Goal: Information Seeking & Learning: Compare options

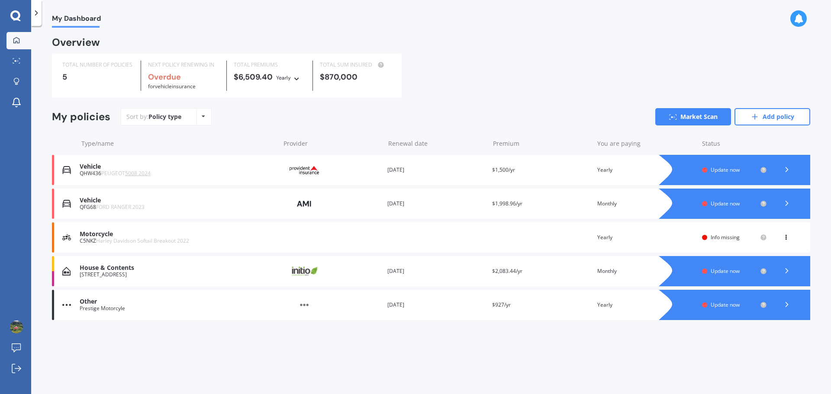
click at [793, 208] on div at bounding box center [787, 203] width 26 height 13
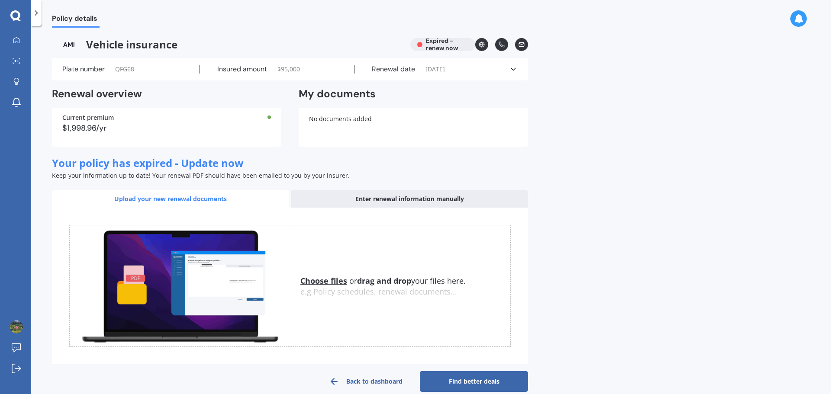
click at [451, 199] on div "Enter renewal information manually" at bounding box center [409, 198] width 237 height 17
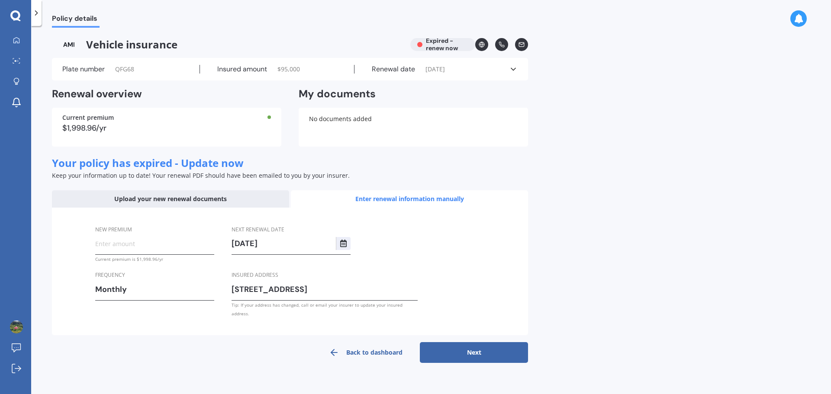
click at [150, 250] on input "New premium" at bounding box center [154, 243] width 119 height 13
type input "$171.30"
click at [343, 248] on button "Select date" at bounding box center [343, 243] width 15 height 13
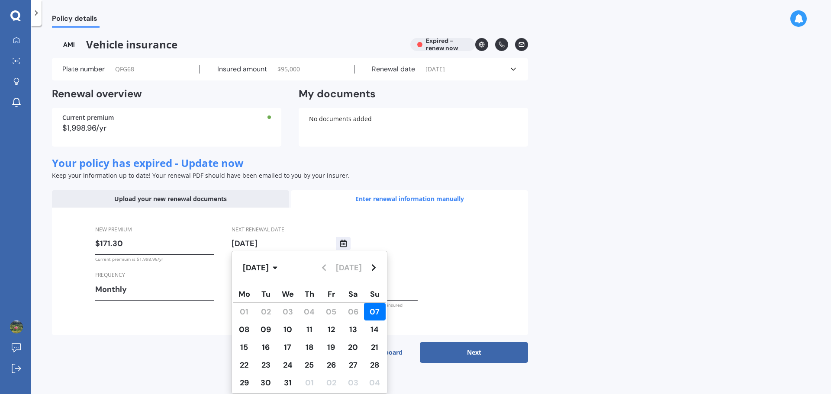
click at [324, 267] on div "Dec 2025 Today" at bounding box center [309, 267] width 155 height 33
click at [327, 265] on div "Dec 2025 Today" at bounding box center [309, 267] width 155 height 33
click at [279, 270] on button "Dec 2025" at bounding box center [262, 268] width 48 height 20
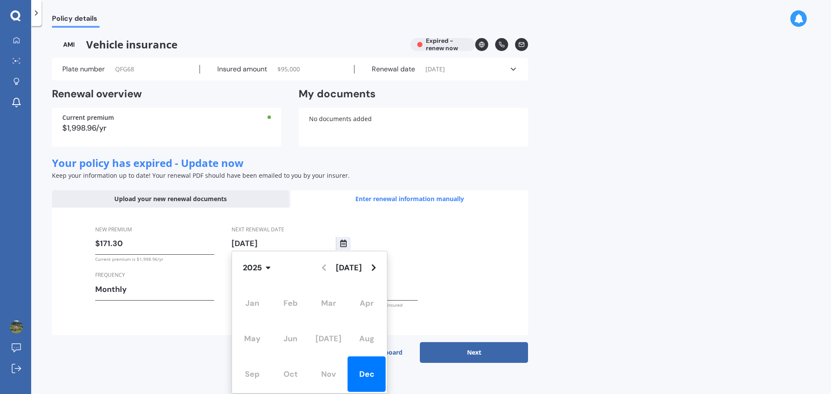
click at [305, 377] on div "Jan Feb Mar Apr May Jun Jul Aug Sep Oct Nov Dec" at bounding box center [309, 338] width 155 height 109
click at [296, 376] on div "Jan Feb Mar Apr May Jun Jul Aug Sep Oct Nov Dec" at bounding box center [309, 338] width 155 height 109
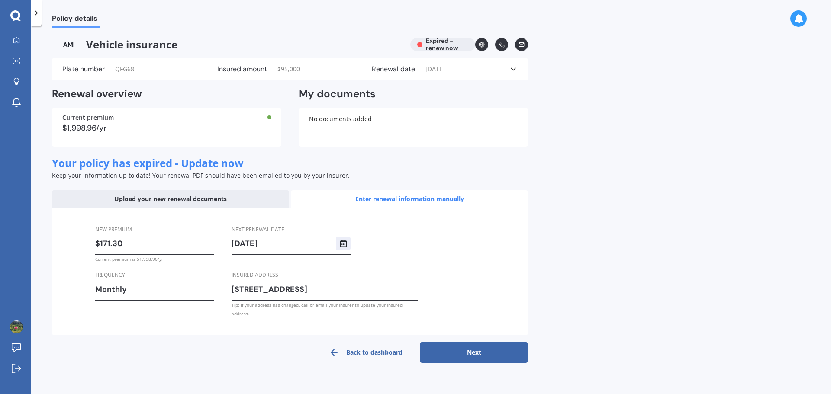
click at [432, 266] on div "New premium $171.30 Current premium is $1,998.96/yr Frequency Monthly Yearly Si…" at bounding box center [290, 272] width 476 height 128
click at [474, 348] on button "Next" at bounding box center [474, 352] width 108 height 21
select select "07"
select select "12"
select select "2025"
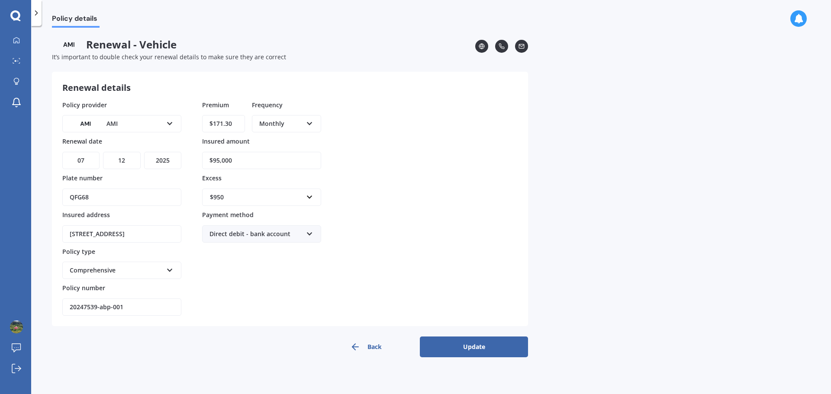
click at [81, 158] on select "DD 01 02 03 04 05 06 07 08 09 10 11 12 13 14 15 16 17 18 19 20 21 22 23 24 25 2…" at bounding box center [80, 160] width 37 height 17
click at [122, 169] on select "MM 01 02 03 04 05 06 07 08 09 10 11 12" at bounding box center [121, 160] width 37 height 17
select select "10"
click at [103, 152] on select "MM 01 02 03 04 05 06 07 08 09 10 11 12" at bounding box center [121, 160] width 37 height 17
click at [86, 165] on select "DD 01 02 03 04 05 06 07 08 09 10 11 12 13 14 15 16 17 18 19 20 21 22 23 24 25 2…" at bounding box center [80, 160] width 37 height 17
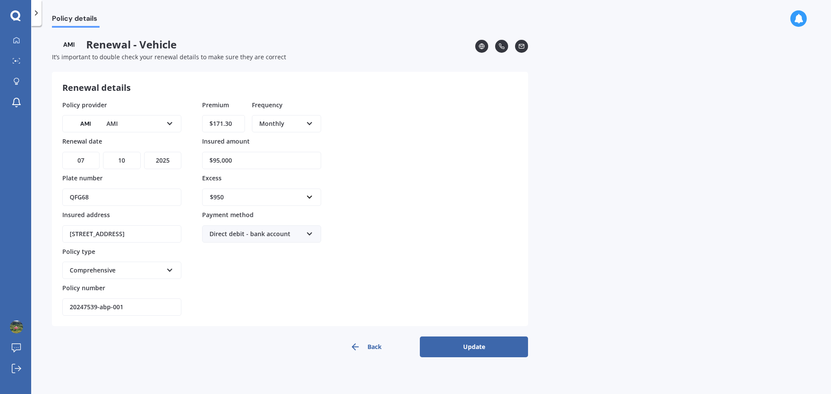
click at [86, 165] on select "DD 01 02 03 04 05 06 07 08 09 10 11 12 13 14 15 16 17 18 19 20 21 22 23 24 25 2…" at bounding box center [80, 160] width 37 height 17
click at [86, 164] on select "DD 01 02 03 04 05 06 07 08 09 10 11 12 13 14 15 16 17 18 19 20 21 22 23 24 25 2…" at bounding box center [80, 160] width 37 height 17
select select "10"
click at [62, 152] on select "DD 01 02 03 04 05 06 07 08 09 10 11 12 13 14 15 16 17 18 19 20 21 22 23 24 25 2…" at bounding box center [80, 160] width 37 height 17
drag, startPoint x: 101, startPoint y: 203, endPoint x: 49, endPoint y: 199, distance: 52.1
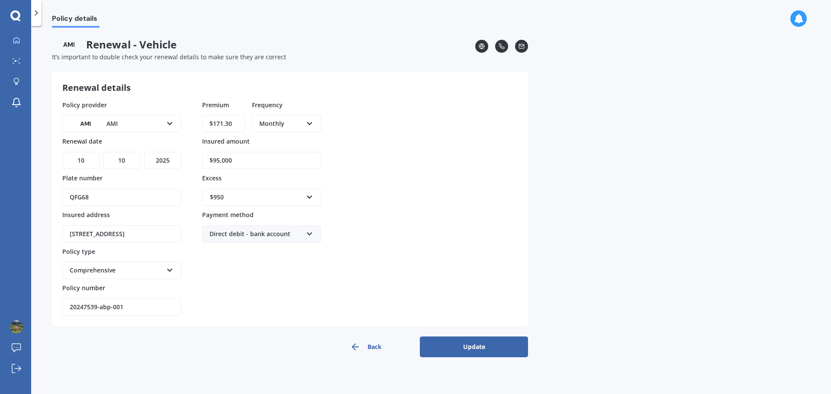
click at [49, 199] on div "Policy details Renewal - Vehicle It’s important to double check your renewal de…" at bounding box center [431, 212] width 800 height 368
type input "MCKOO"
click at [507, 336] on form "Renewal details Policy provider AMI AA AMI AMP ANZ ASB Aioi Nissay Dowa Ando As…" at bounding box center [290, 215] width 476 height 286
click at [462, 344] on button "Update" at bounding box center [474, 347] width 108 height 21
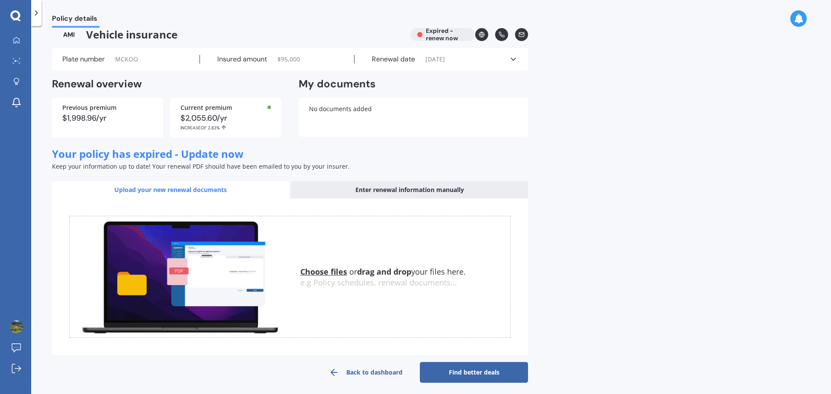
scroll to position [14, 0]
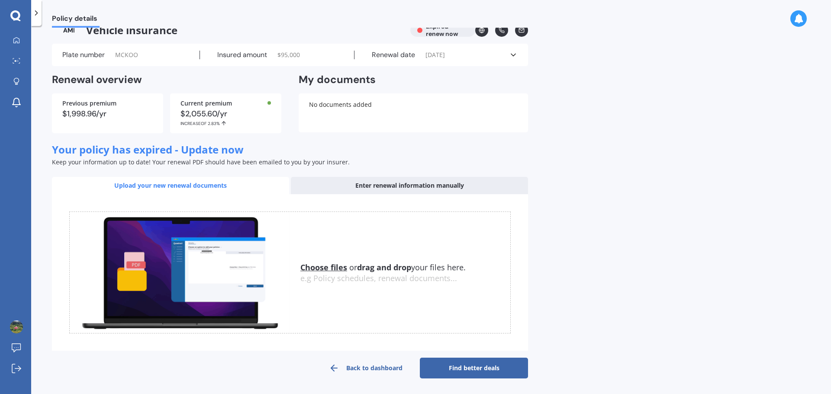
click at [487, 361] on link "Find better deals" at bounding box center [474, 368] width 108 height 21
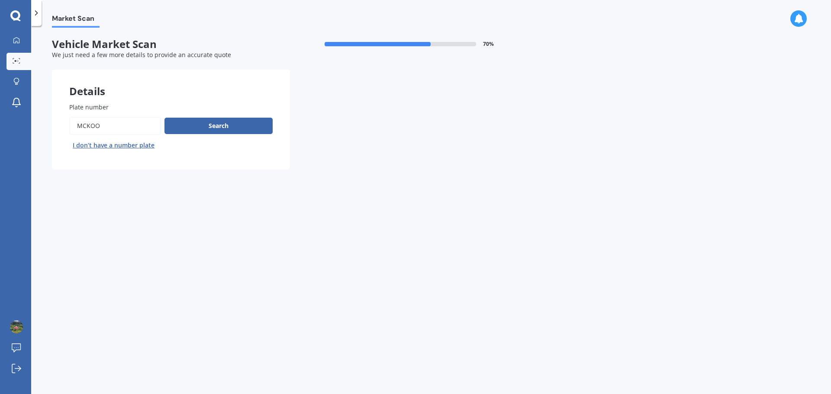
click at [198, 135] on div "Search I don’t have a number plate" at bounding box center [170, 134] width 203 height 35
click at [202, 132] on button "Search" at bounding box center [218, 126] width 108 height 16
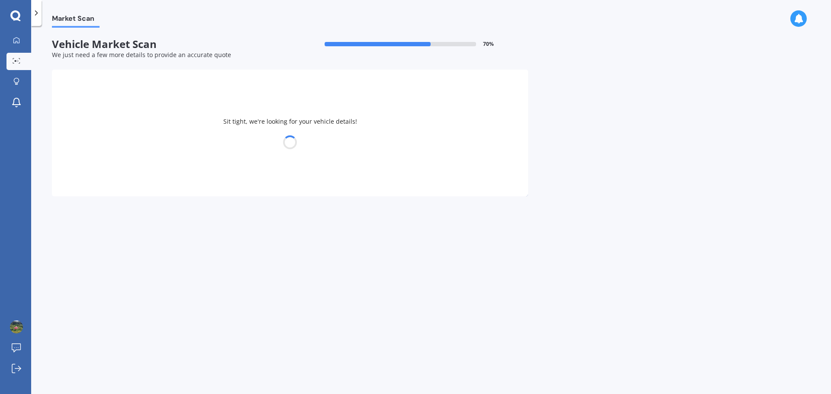
select select "18"
select select "05"
select select "1983"
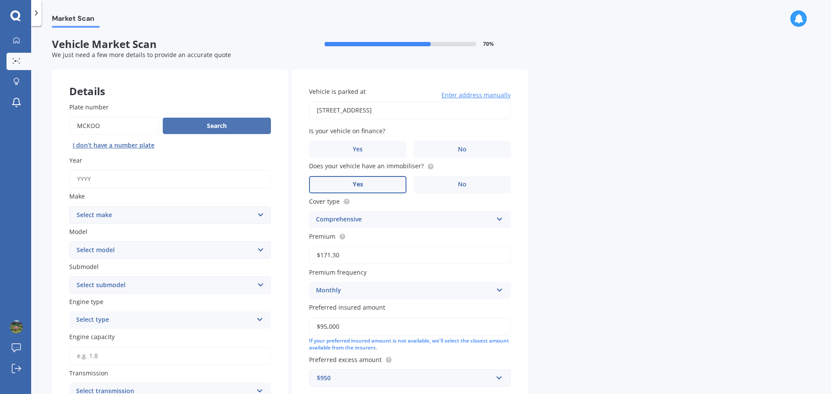
click at [203, 132] on button "Search" at bounding box center [217, 126] width 108 height 16
click at [169, 173] on input "Year" at bounding box center [170, 179] width 202 height 18
type input "2023"
click at [181, 223] on select "Select make AC ALFA ROMEO ASTON MARTIN AUDI AUSTIN BEDFORD Bentley BMW BYD CADI…" at bounding box center [170, 214] width 202 height 17
select select "FORD"
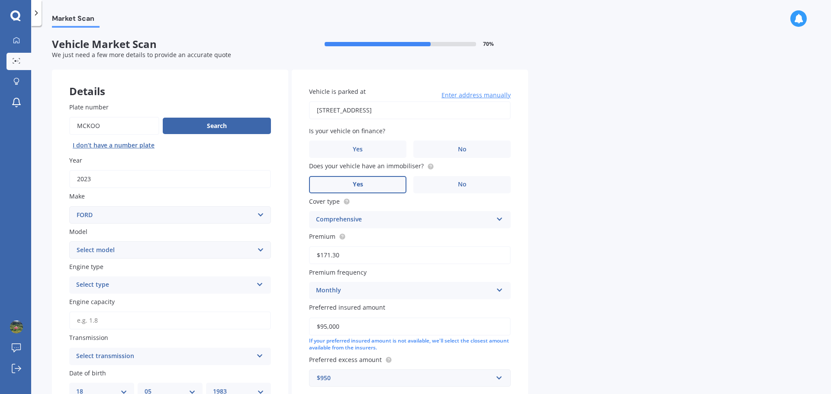
click at [69, 206] on select "Select make AC ALFA ROMEO ASTON MARTIN AUDI AUSTIN BEDFORD Bentley BMW BYD CADI…" at bounding box center [170, 214] width 202 height 17
click at [151, 242] on select "Select model LC MK GL" at bounding box center [170, 249] width 202 height 17
select select "RANGER"
click at [69, 241] on select "Select model Bronco 4WD C-MAX Capri Cortina Courier Econovan Ecosport Endura Es…" at bounding box center [170, 249] width 202 height 17
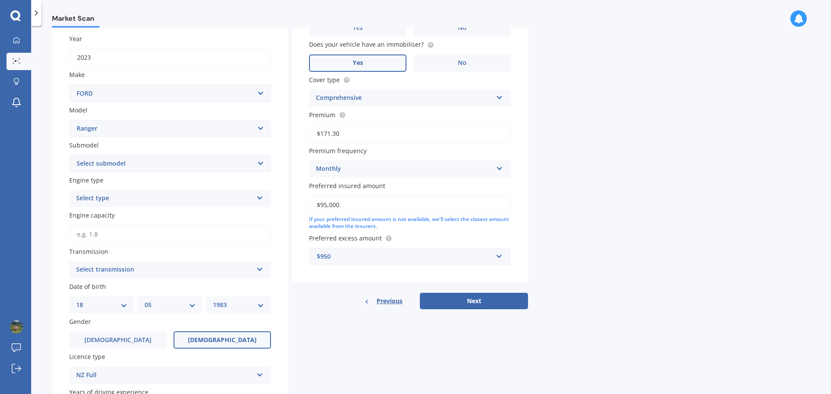
scroll to position [130, 0]
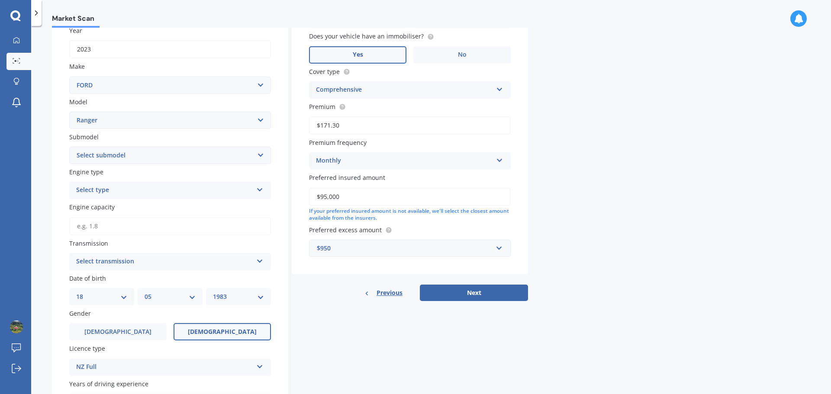
click at [133, 149] on select "Select submodel 4X2 3.2 Litre Turbo Diesel 4X2 XL 2.2 Litre Turbo Diesel 4X2 XL…" at bounding box center [170, 155] width 202 height 17
select select "RAPTOR"
click at [69, 147] on select "Select submodel 4X2 3.2 Litre Turbo Diesel 4X2 XL 2.2 Litre Turbo Diesel 4X2 XL…" at bounding box center [170, 155] width 202 height 17
click at [118, 224] on input "Engine capacity" at bounding box center [170, 226] width 202 height 18
drag, startPoint x: 145, startPoint y: 270, endPoint x: 156, endPoint y: 279, distance: 14.4
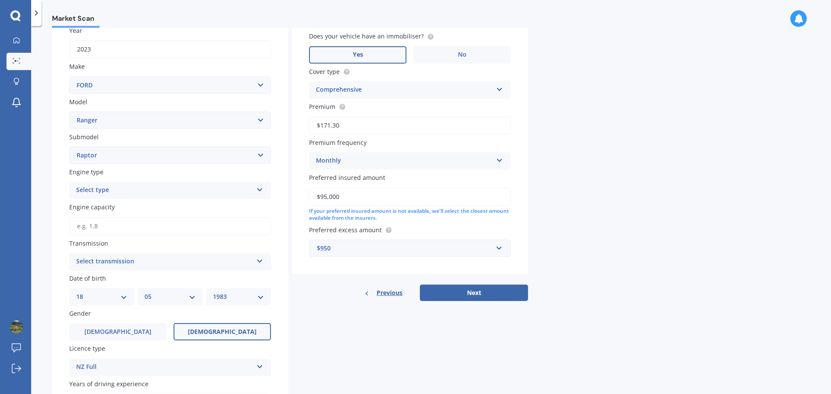
click at [145, 270] on div "Select transmission Auto Manual Other" at bounding box center [170, 261] width 202 height 17
click at [150, 279] on div "Auto" at bounding box center [170, 279] width 201 height 16
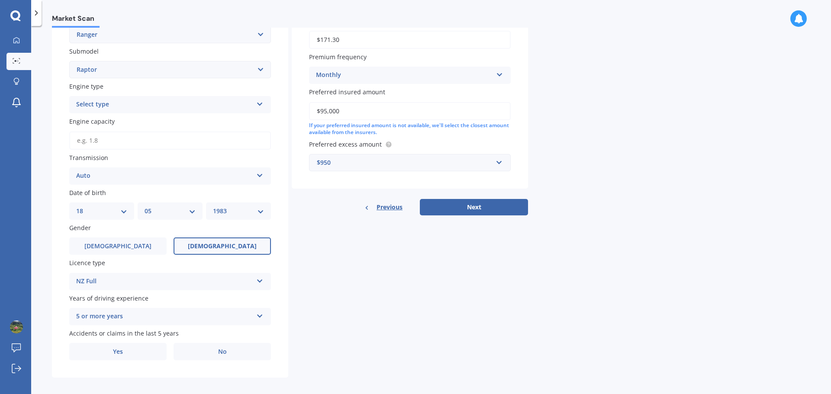
scroll to position [216, 0]
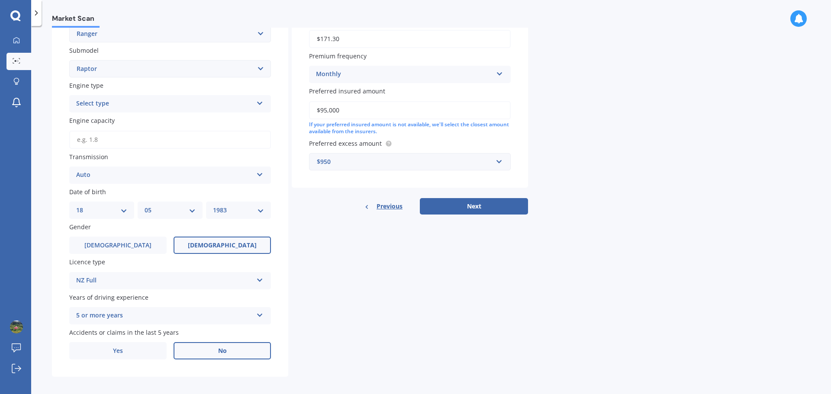
click at [203, 345] on label "No" at bounding box center [221, 350] width 97 height 17
click at [0, 0] on input "No" at bounding box center [0, 0] width 0 height 0
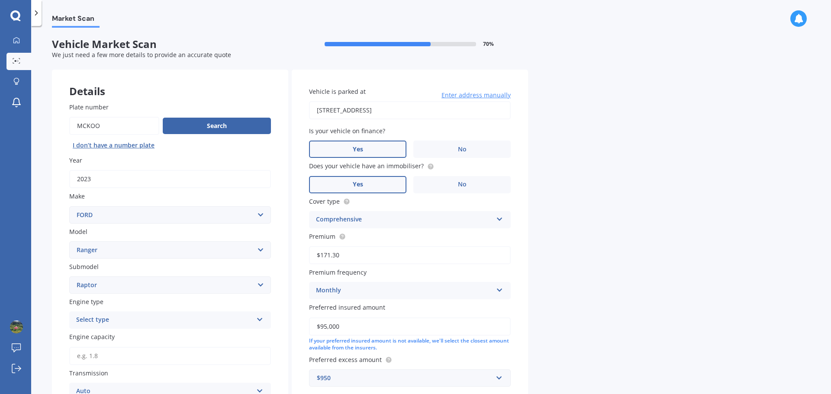
click at [353, 147] on span "Yes" at bounding box center [358, 149] width 10 height 7
click at [0, 0] on input "Yes" at bounding box center [0, 0] width 0 height 0
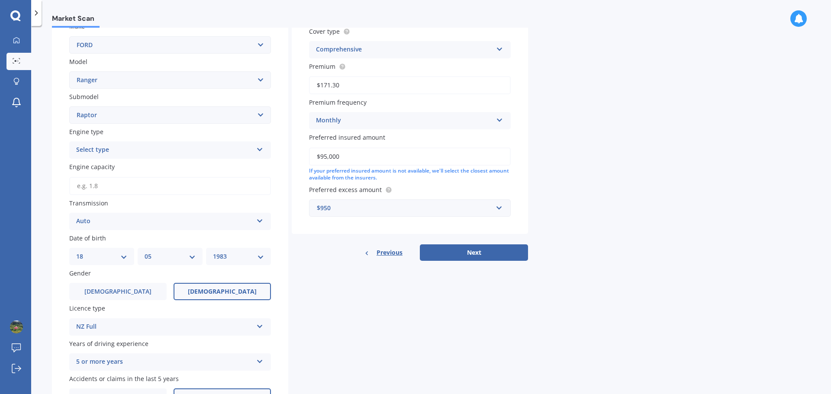
scroll to position [173, 0]
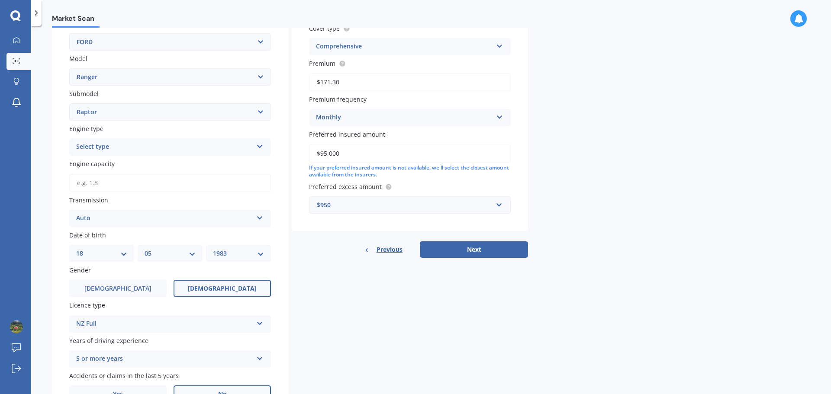
click at [147, 178] on input "Engine capacity" at bounding box center [170, 183] width 202 height 18
type input "3.0"
click at [484, 250] on button "Next" at bounding box center [474, 249] width 108 height 16
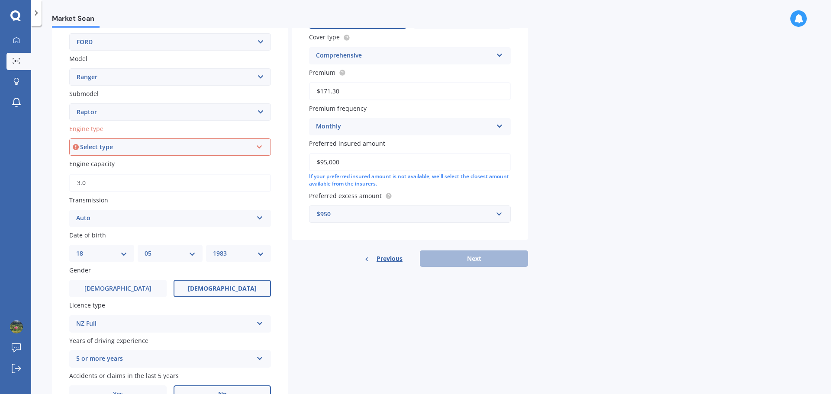
click at [209, 153] on div "Select type Petrol Diesel EV Hybrid" at bounding box center [170, 146] width 202 height 17
click at [195, 165] on div "Petrol" at bounding box center [170, 164] width 200 height 16
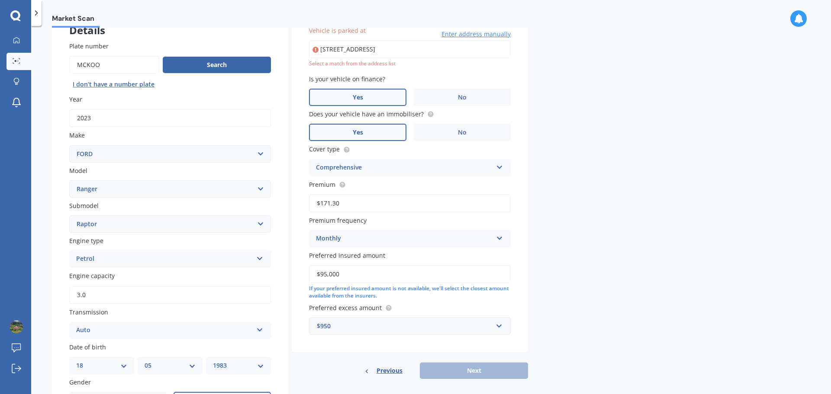
scroll to position [59, 0]
click at [634, 260] on div "Market Scan Vehicle Market Scan 70 % We just need a few more details to provide…" at bounding box center [431, 212] width 800 height 368
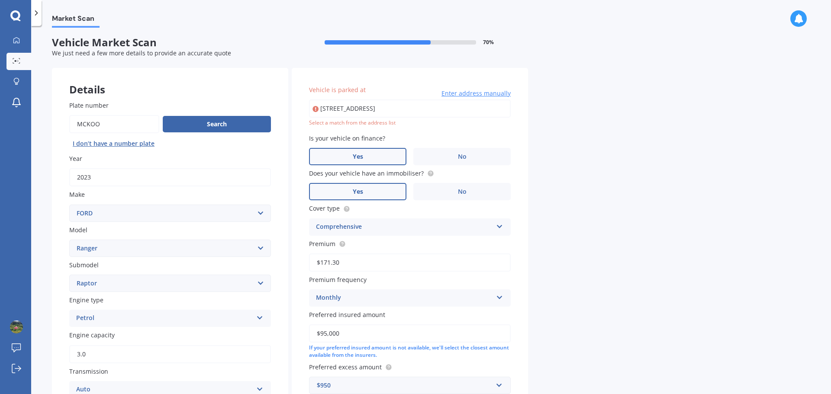
scroll to position [0, 0]
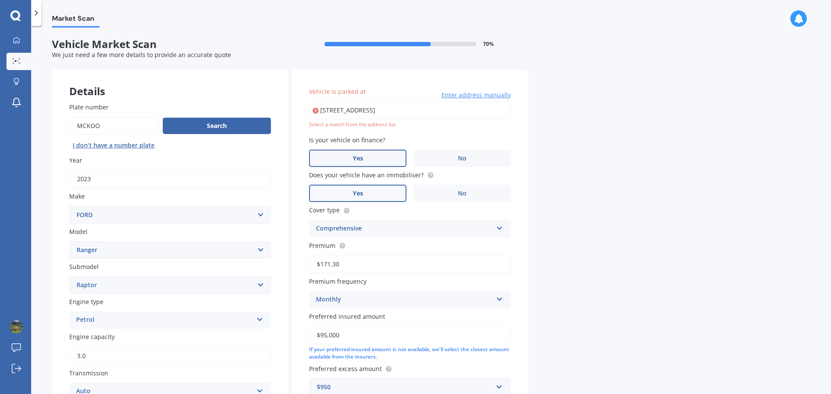
click at [460, 112] on input "49 Tennyson Street, Leamington, Cambridge 3432" at bounding box center [410, 110] width 202 height 18
drag, startPoint x: 448, startPoint y: 129, endPoint x: 507, endPoint y: 133, distance: 58.5
type input "49 Tennyson Street, Leamington, Cambridge 3432"
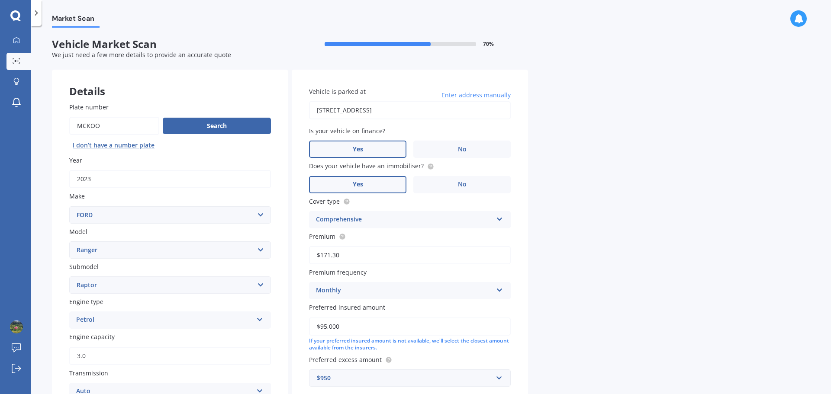
click at [578, 144] on div "Market Scan Vehicle Market Scan 70 % We just need a few more details to provide…" at bounding box center [431, 212] width 800 height 368
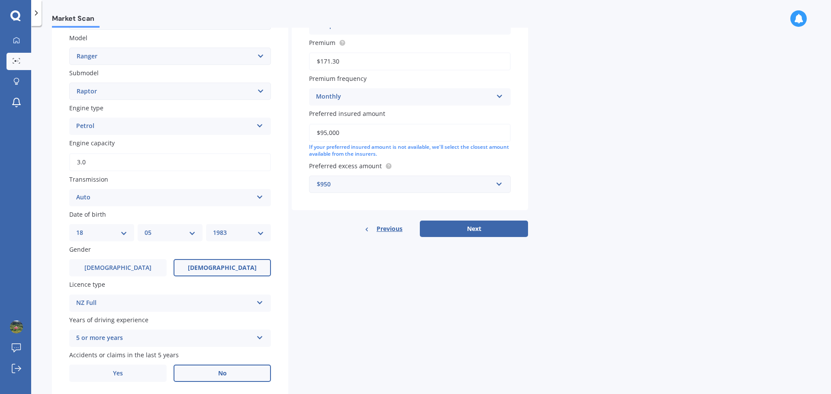
scroll to position [216, 0]
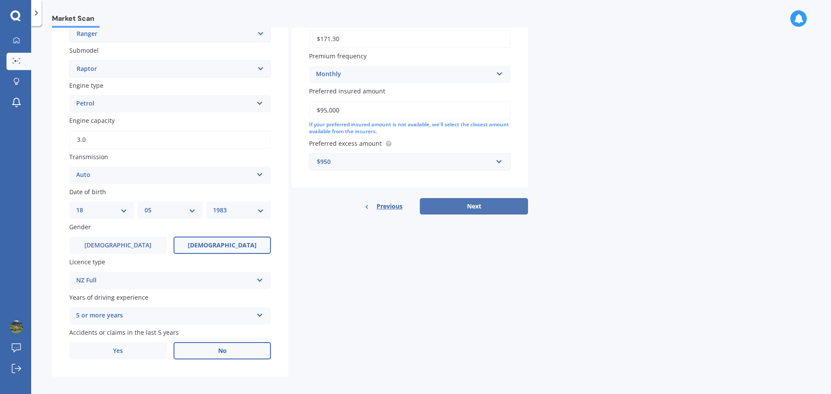
click at [478, 208] on button "Next" at bounding box center [474, 206] width 108 height 16
select select "18"
select select "05"
select select "1983"
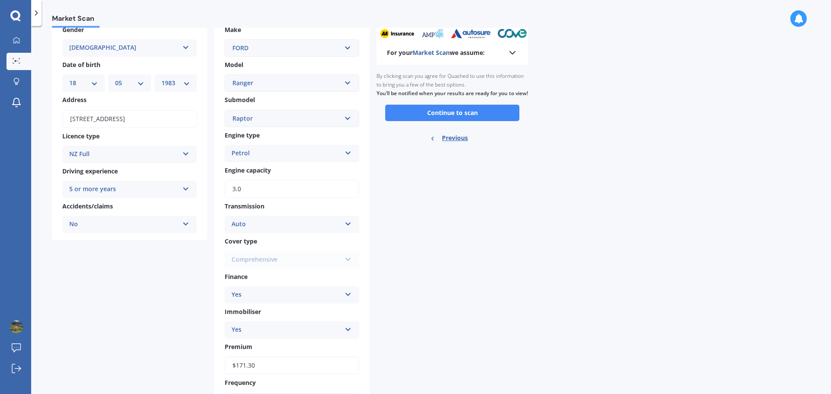
scroll to position [0, 0]
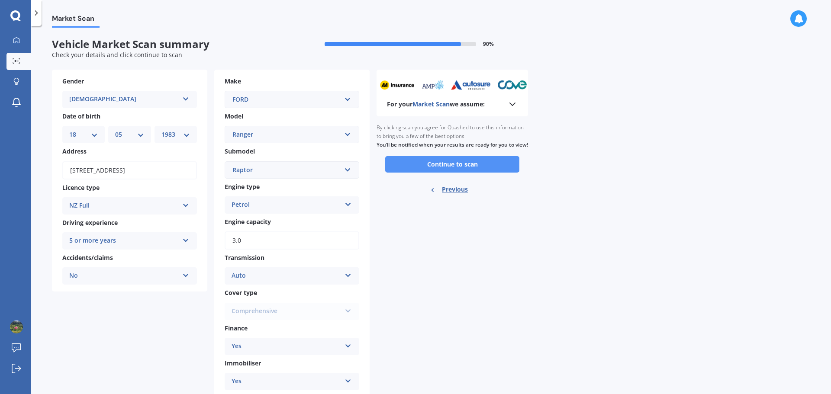
click at [471, 170] on button "Continue to scan" at bounding box center [452, 164] width 134 height 16
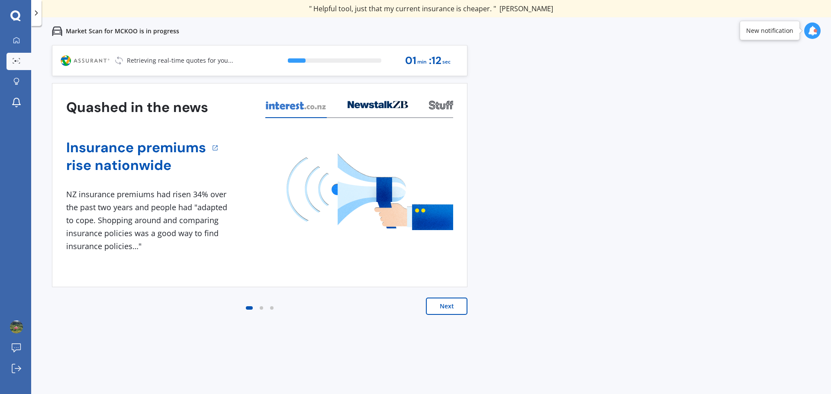
click at [447, 305] on button "Next" at bounding box center [447, 306] width 42 height 17
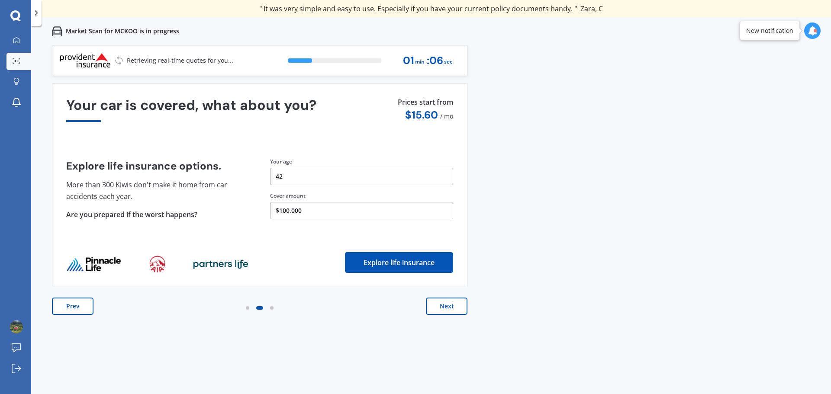
click at [447, 305] on button "Next" at bounding box center [447, 306] width 42 height 17
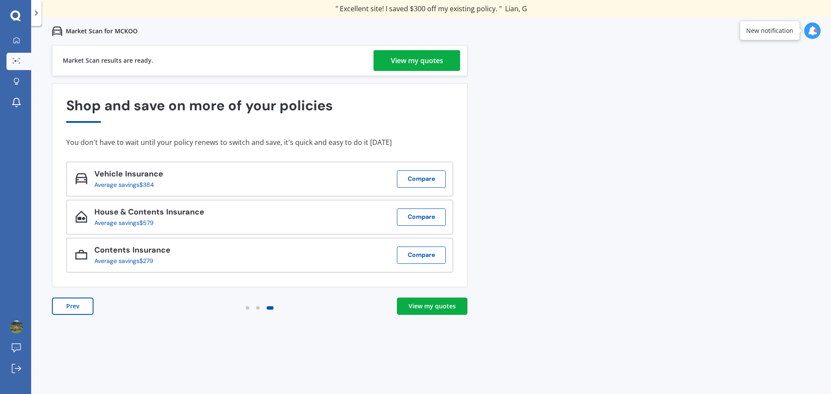
click at [416, 305] on div "View my quotes" at bounding box center [431, 306] width 47 height 9
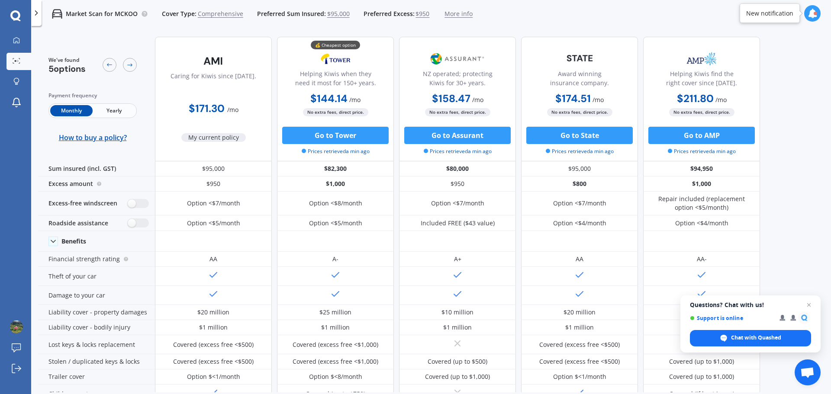
click at [109, 114] on span "Yearly" at bounding box center [114, 110] width 42 height 11
click at [66, 109] on span "Monthly" at bounding box center [71, 110] width 42 height 11
click at [22, 43] on div at bounding box center [16, 41] width 13 height 8
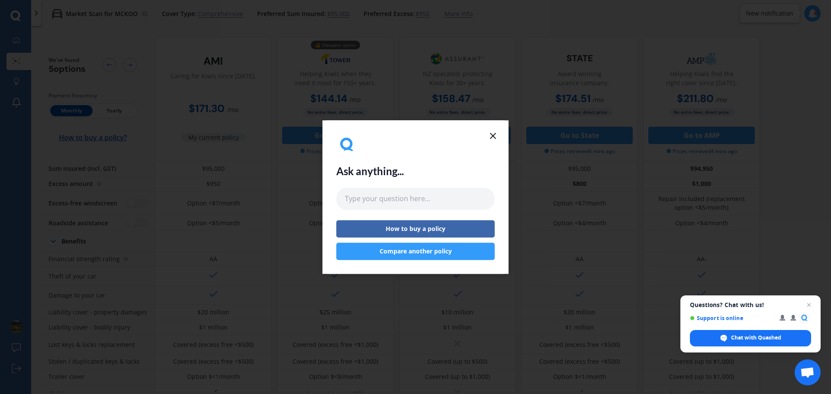
click at [442, 254] on button "Compare another policy" at bounding box center [415, 251] width 158 height 17
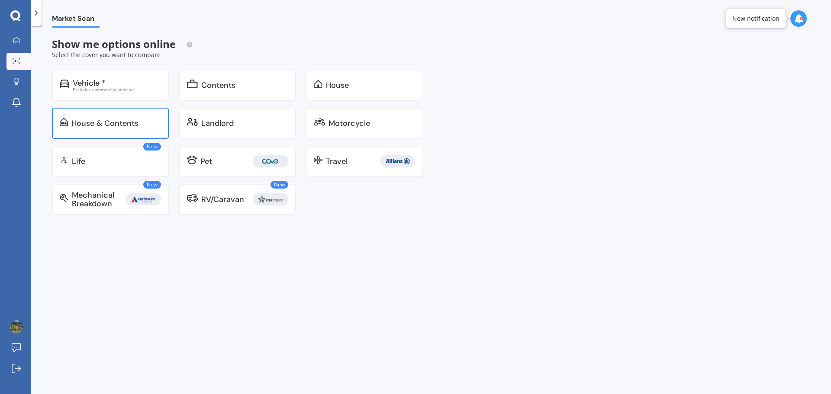
click at [95, 116] on div "House & Contents" at bounding box center [110, 123] width 117 height 31
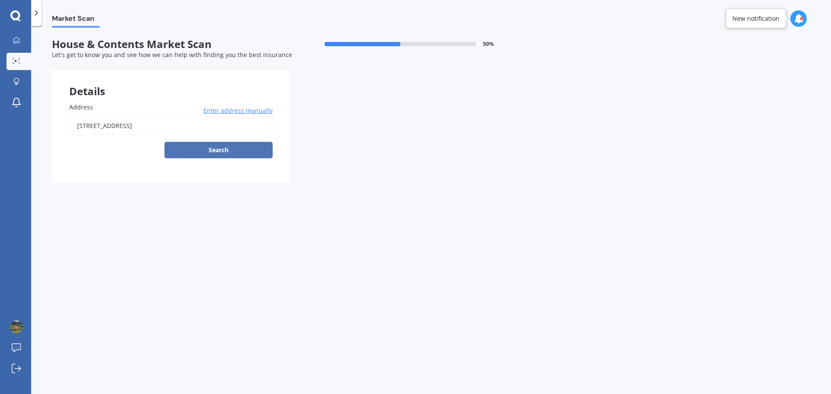
click at [198, 148] on button "Search" at bounding box center [218, 150] width 108 height 16
click at [141, 128] on input "49 Tennyson Street, Leamington, Cambridge 3432" at bounding box center [170, 126] width 203 height 18
drag, startPoint x: 144, startPoint y: 142, endPoint x: 172, endPoint y: 147, distance: 28.0
type input "49 Tennyson Street, Leamington, Cambridge 3432"
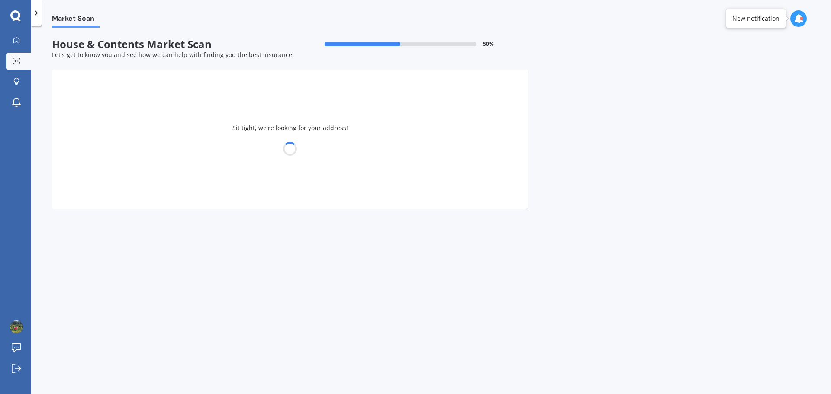
click at [202, 147] on div at bounding box center [290, 149] width 476 height 12
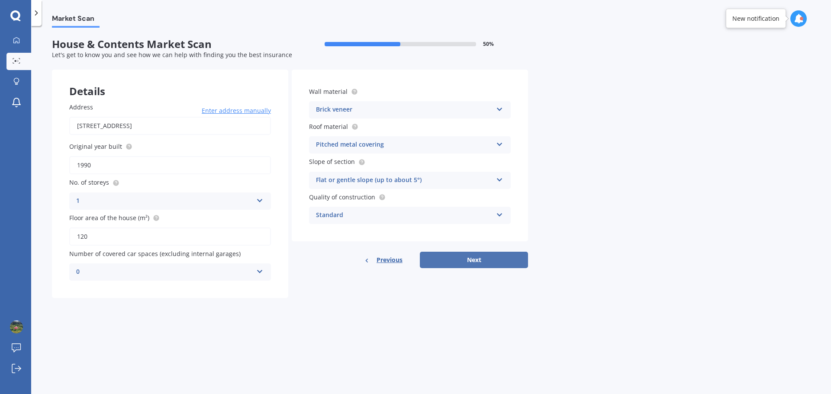
click at [517, 259] on button "Next" at bounding box center [474, 260] width 108 height 16
select select "18"
select select "05"
select select "1983"
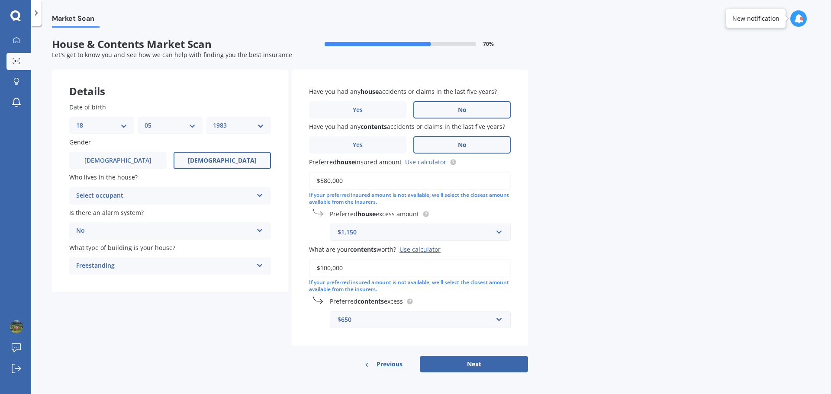
click at [196, 197] on div "Select occupant" at bounding box center [164, 196] width 177 height 10
click at [173, 213] on div "Owner" at bounding box center [170, 213] width 201 height 16
click at [511, 360] on button "Next" at bounding box center [474, 364] width 108 height 16
select select "18"
select select "05"
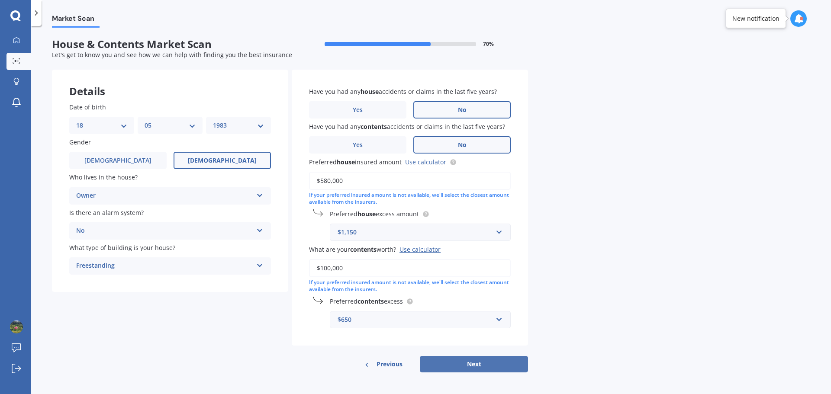
select select "1983"
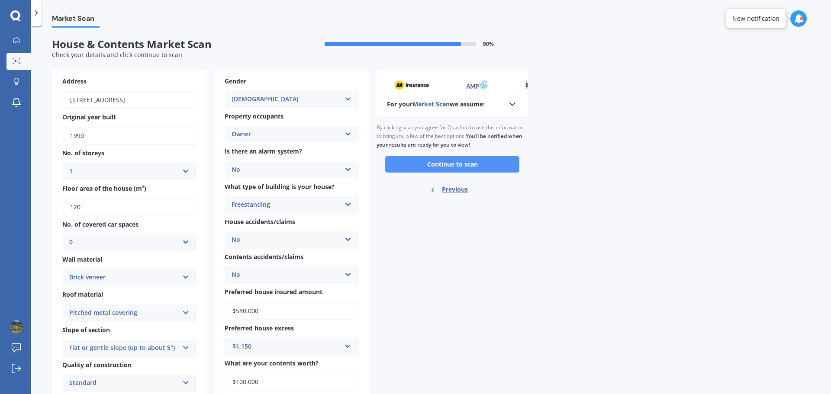
click at [471, 164] on button "Continue to scan" at bounding box center [452, 164] width 134 height 16
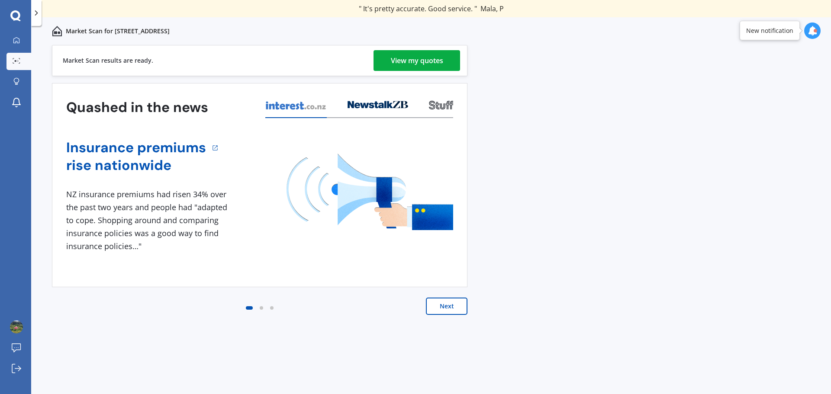
click at [440, 65] on div "View my quotes" at bounding box center [417, 60] width 52 height 21
